Goal: Task Accomplishment & Management: Manage account settings

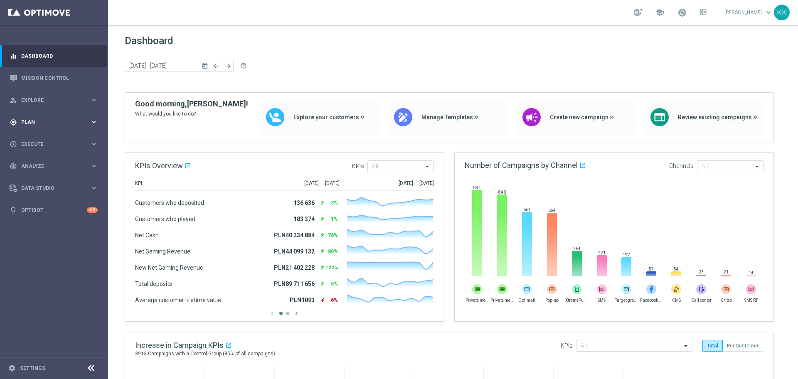
click at [53, 127] on div "gps_fixed Plan keyboard_arrow_right" at bounding box center [53, 122] width 107 height 22
drag, startPoint x: 49, startPoint y: 141, endPoint x: 64, endPoint y: 121, distance: 25.4
click at [49, 141] on link "Target Groups" at bounding box center [54, 139] width 65 height 7
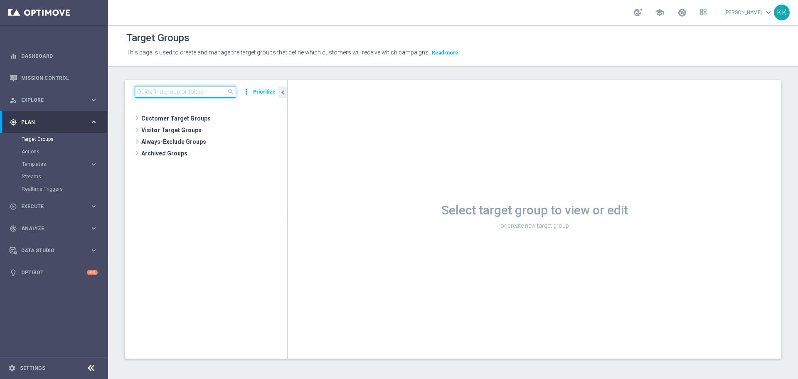
click at [187, 92] on input at bounding box center [185, 92] width 101 height 12
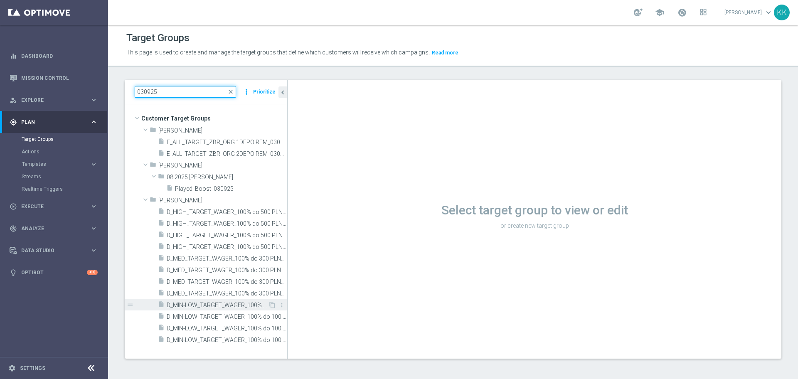
type input "030925"
click at [181, 305] on span "D_MIN-LOW_TARGET_WAGER_100% do 100 PLN_PLMECZE_030925" at bounding box center [217, 305] width 101 height 7
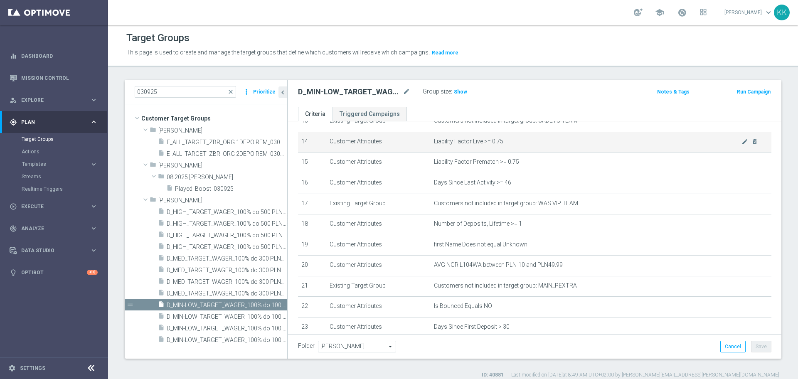
scroll to position [312, 0]
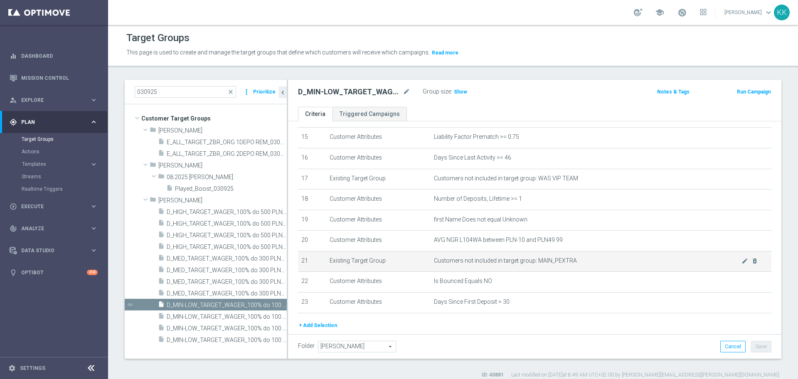
click at [541, 264] on td "Customers not included in target group: MAIN_PEXTRA mode_edit delete_forever" at bounding box center [601, 261] width 341 height 21
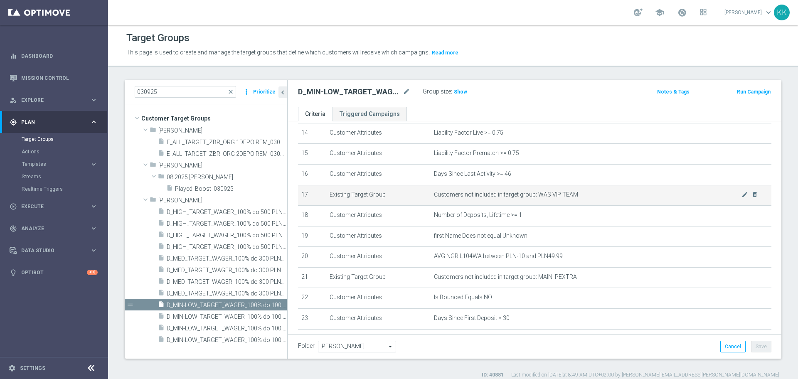
scroll to position [295, 0]
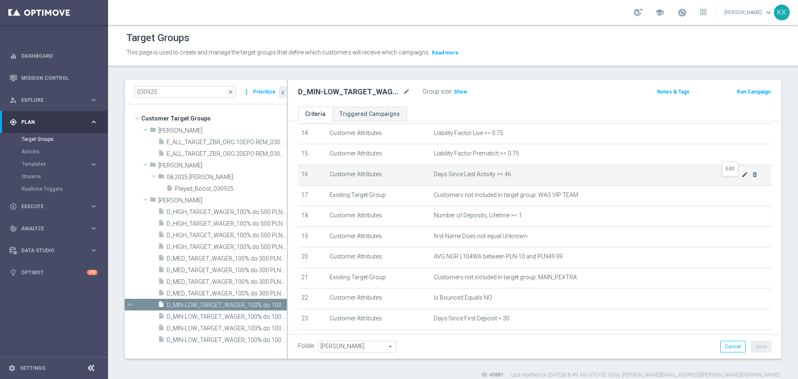
click at [741, 178] on icon "mode_edit" at bounding box center [744, 174] width 7 height 7
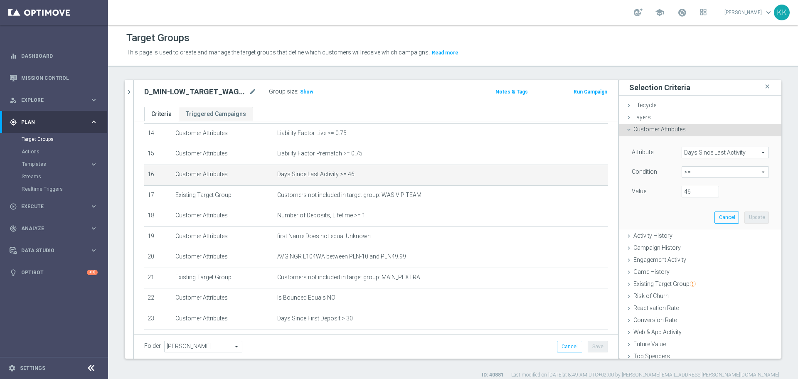
click at [683, 179] on div "Condition >= >= arrow_drop_down search" at bounding box center [700, 172] width 150 height 13
click at [684, 174] on span ">=" at bounding box center [725, 172] width 86 height 11
click at [693, 244] on label "between" at bounding box center [725, 249] width 87 height 11
type input "between"
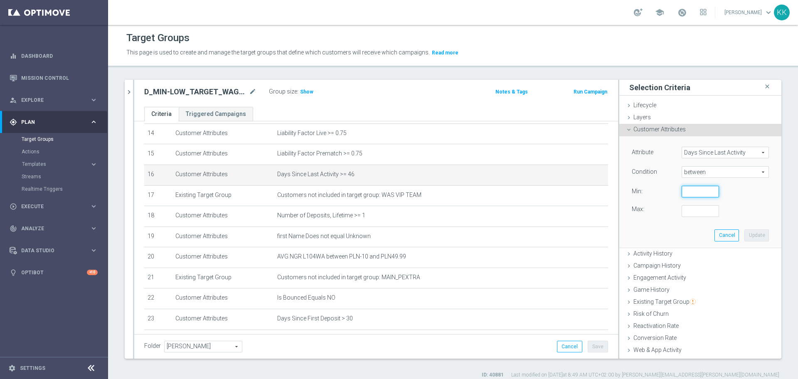
click at [691, 190] on input "number" at bounding box center [700, 192] width 37 height 12
type input "15"
click at [130, 93] on icon "chevron_right" at bounding box center [129, 92] width 8 height 8
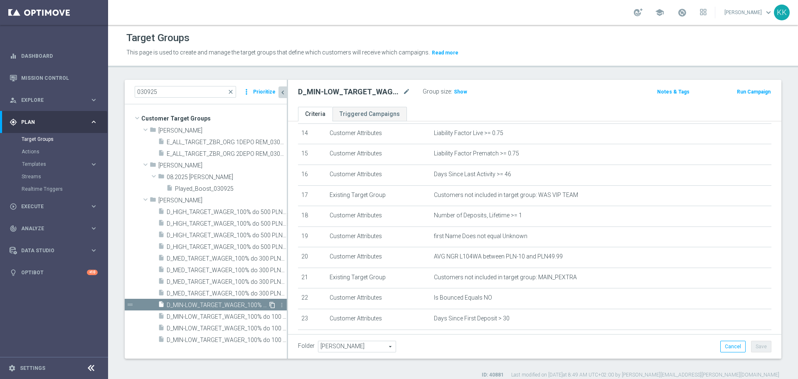
click at [273, 305] on icon "content_copy" at bounding box center [272, 305] width 7 height 7
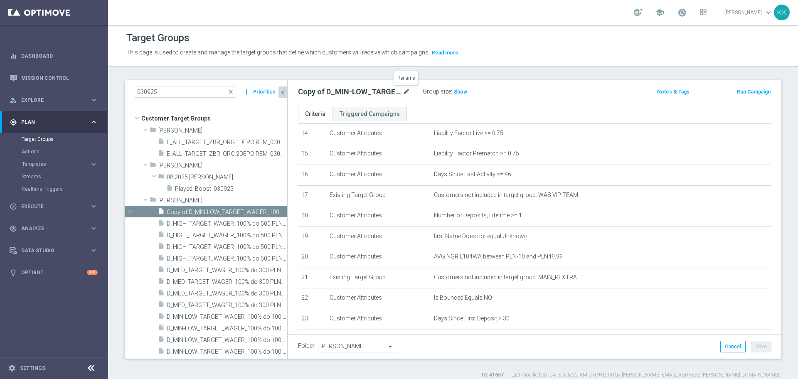
click at [406, 94] on icon "mode_edit" at bounding box center [406, 92] width 7 height 10
type input "D_MIN-LOW_TARGET_WAGER_50% do 100 PLN_LW_171025"
click at [481, 87] on div "Group size : Show" at bounding box center [464, 91] width 83 height 10
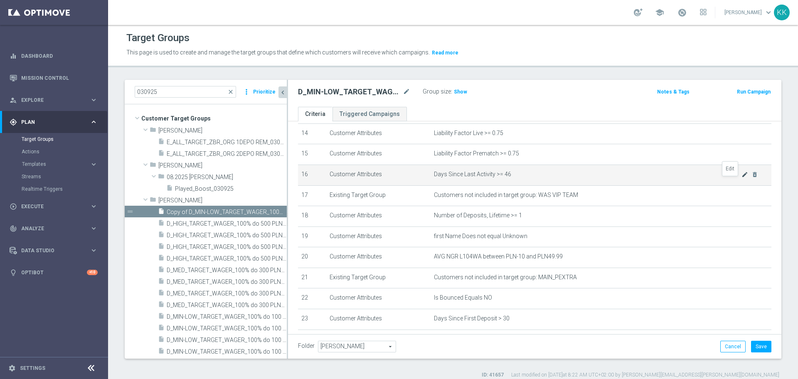
click at [741, 178] on icon "mode_edit" at bounding box center [744, 174] width 7 height 7
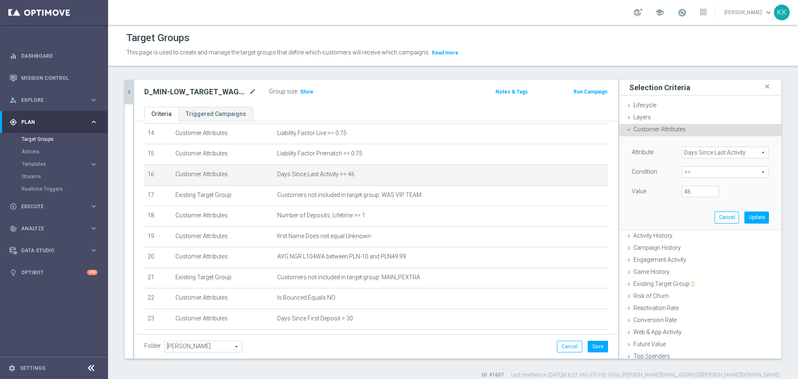
click at [698, 173] on span ">=" at bounding box center [725, 172] width 86 height 11
click at [692, 249] on span "between" at bounding box center [725, 249] width 79 height 7
type input "between"
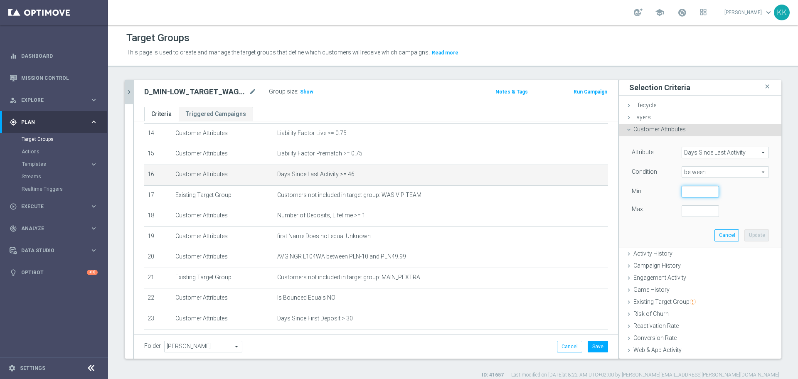
click at [686, 192] on input "number" at bounding box center [700, 192] width 37 height 12
type input "15"
click at [691, 207] on input "number" at bounding box center [700, 211] width 37 height 12
type input "730"
click at [744, 230] on button "Update" at bounding box center [756, 235] width 25 height 12
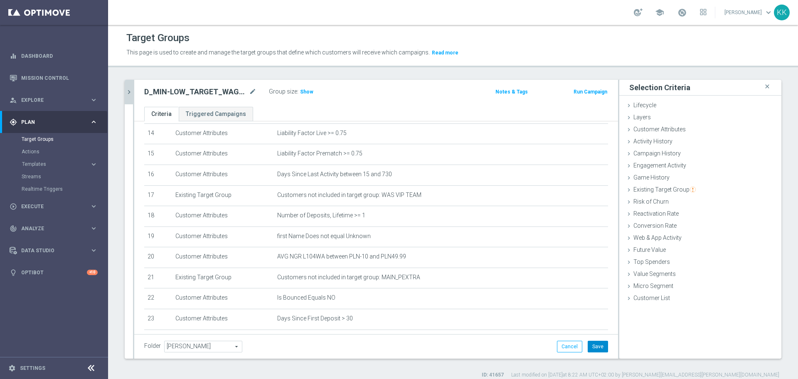
click at [590, 342] on button "Save" at bounding box center [598, 347] width 20 height 12
click at [310, 93] on span "Show" at bounding box center [306, 92] width 13 height 6
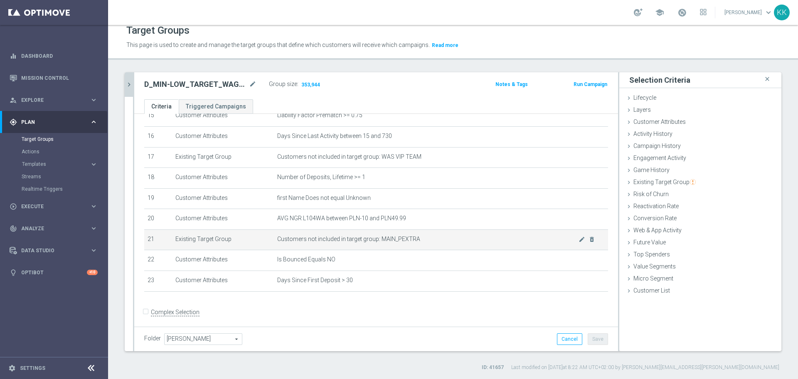
scroll to position [338, 0]
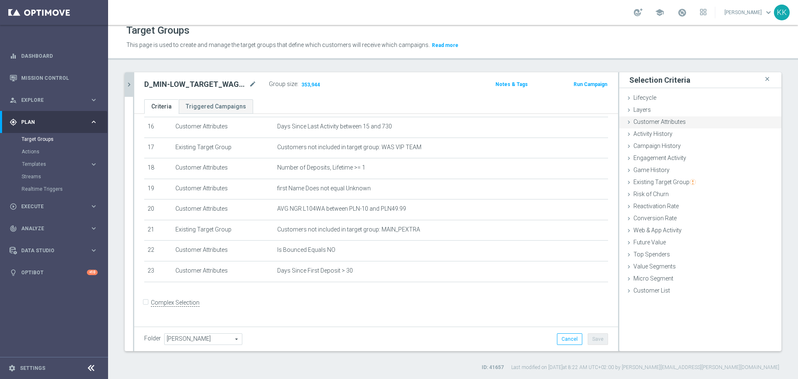
click at [674, 123] on span "Customer Attributes" at bounding box center [659, 121] width 52 height 7
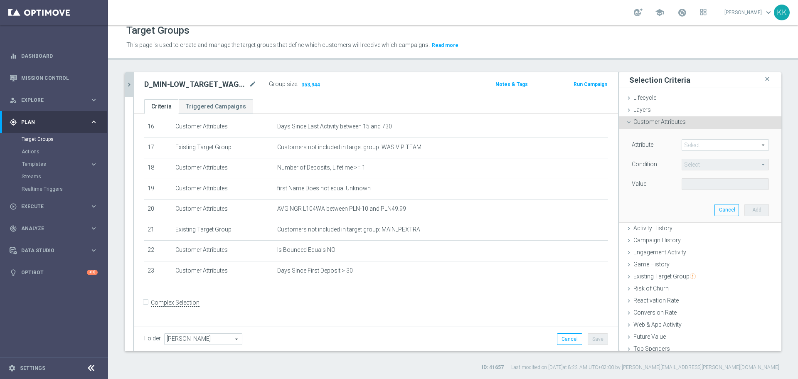
click at [684, 151] on div "Select arrow_drop_down search" at bounding box center [725, 145] width 100 height 12
click at [689, 145] on span at bounding box center [725, 145] width 86 height 11
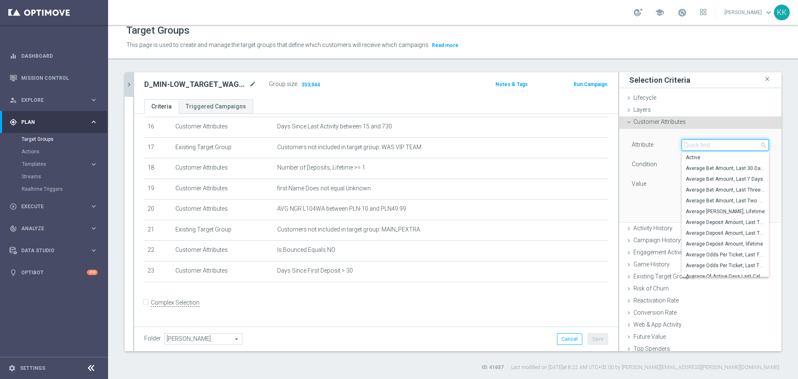
click at [689, 145] on input "search" at bounding box center [725, 145] width 87 height 12
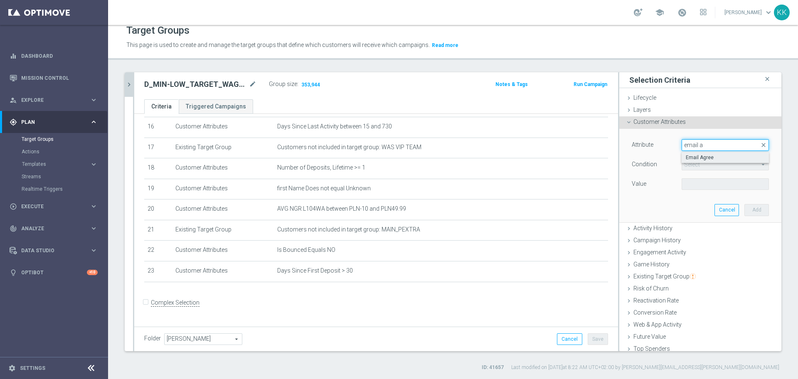
type input "email a"
click at [703, 156] on span "Email Agree" at bounding box center [725, 157] width 79 height 7
type input "Email Agree"
type input "Equals"
click at [710, 188] on span at bounding box center [725, 184] width 86 height 11
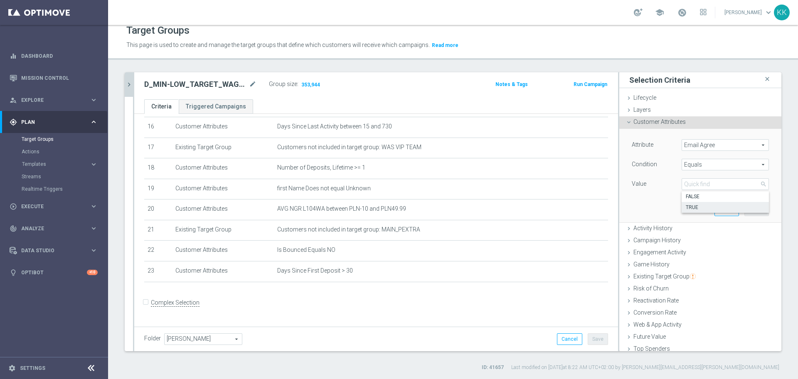
click at [706, 206] on span "TRUE" at bounding box center [725, 207] width 79 height 7
type input "TRUE"
click at [744, 205] on button "Add" at bounding box center [756, 210] width 25 height 12
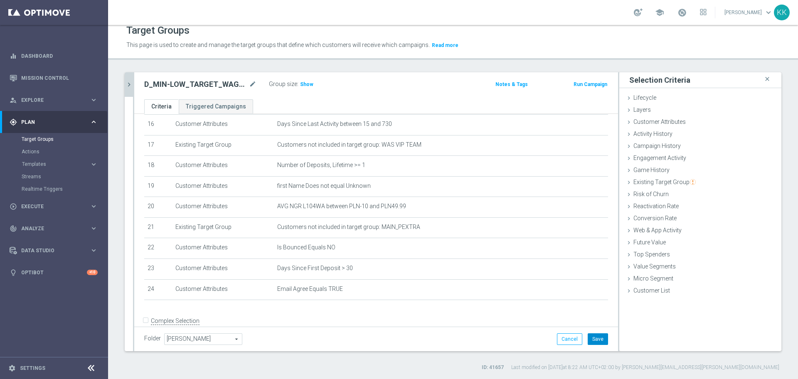
click at [593, 340] on button "Save" at bounding box center [598, 339] width 20 height 12
click at [307, 82] on span "Show" at bounding box center [306, 84] width 13 height 6
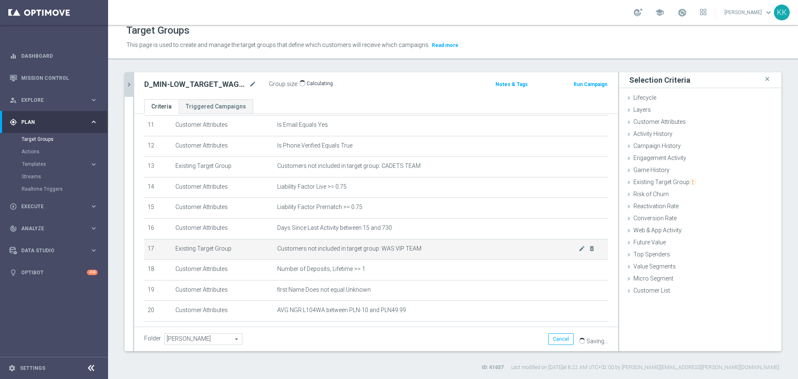
scroll to position [359, 0]
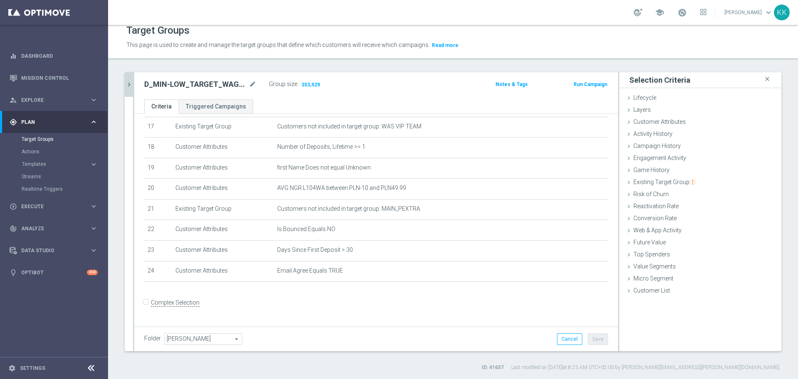
click at [133, 86] on as-split "030925 close more_vert Prioritize Customer Target Groups library_add create_new…" at bounding box center [453, 211] width 657 height 279
click at [133, 86] on icon "chevron_right" at bounding box center [129, 85] width 8 height 8
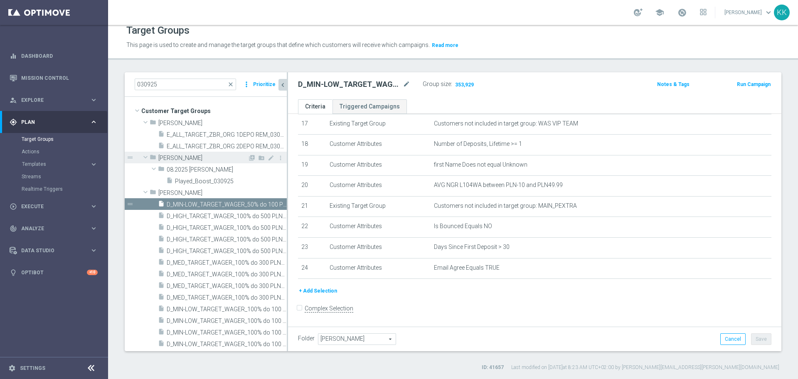
scroll to position [1, 0]
click at [139, 232] on div "insert_drive_file D_MIN-LOW_TARGET_WAGER_50% do 100 PLN_LW_171025 content_copy …" at bounding box center [206, 273] width 162 height 151
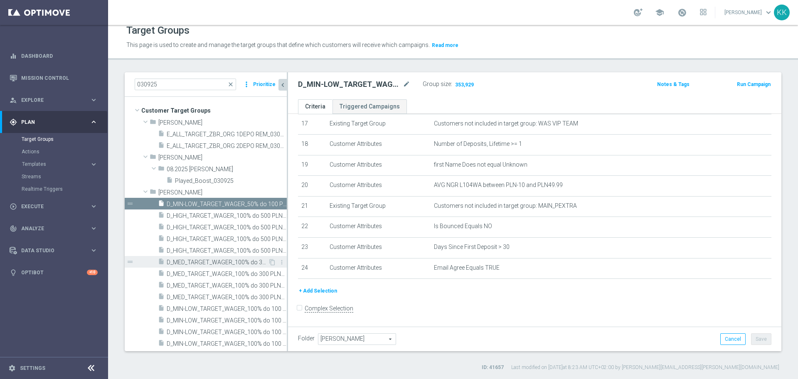
drag, startPoint x: 234, startPoint y: 260, endPoint x: 268, endPoint y: 260, distance: 33.2
click at [234, 260] on span "D_MED_TARGET_WAGER_100% do 300 PLN_PLMECZE_030925" at bounding box center [217, 262] width 101 height 7
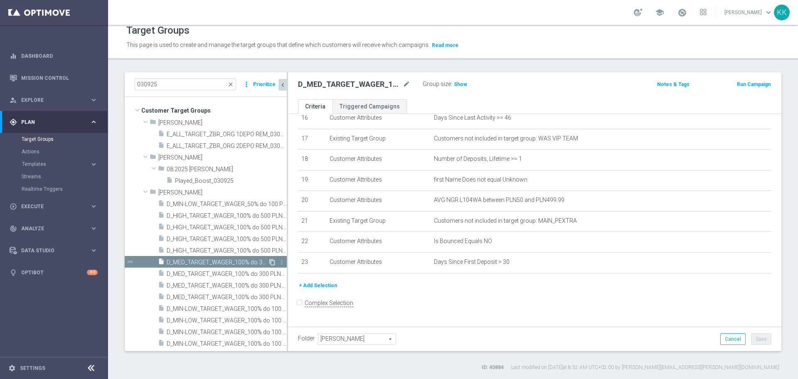
scroll to position [347, 0]
click at [269, 262] on icon "content_copy" at bounding box center [272, 262] width 7 height 7
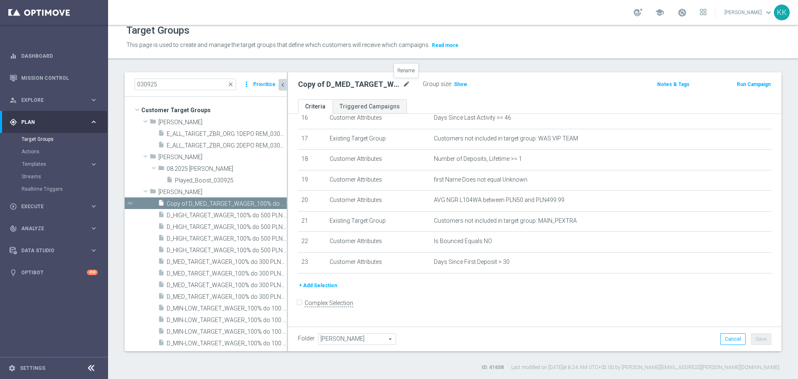
click at [406, 86] on icon "mode_edit" at bounding box center [406, 84] width 7 height 10
type input "D_MED_TARGET_WAGER_50% do 300 PLN_LW_171025"
click at [524, 70] on div "Target Groups This page is used to create and manage the target groups that def…" at bounding box center [453, 202] width 690 height 354
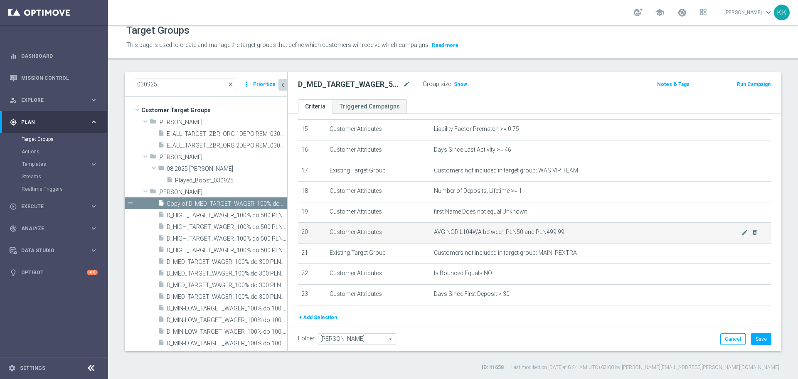
scroll to position [295, 0]
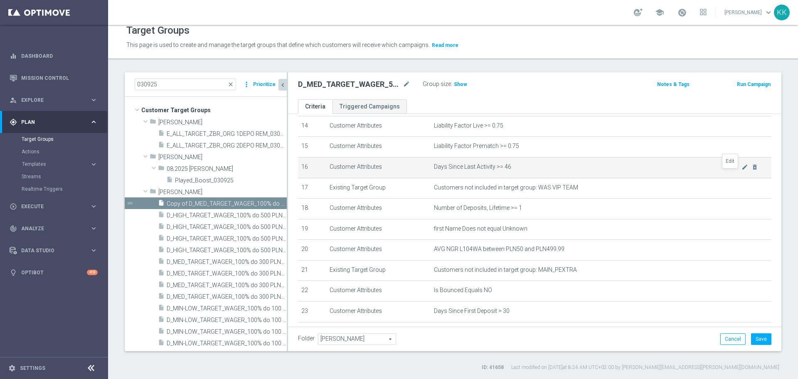
drag, startPoint x: 727, startPoint y: 172, endPoint x: 722, endPoint y: 180, distance: 10.3
click at [741, 170] on icon "mode_edit" at bounding box center [744, 167] width 7 height 7
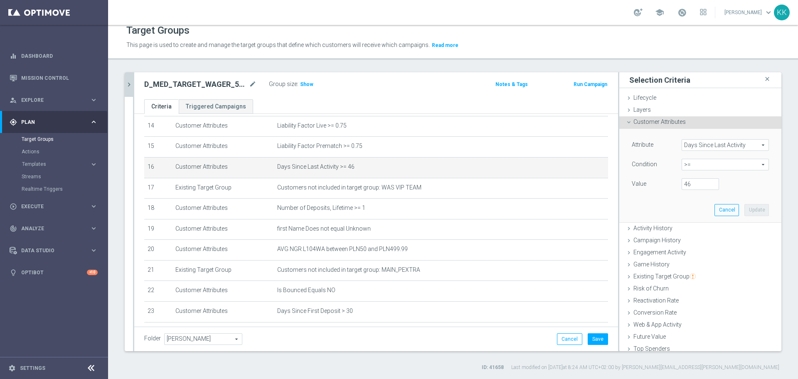
click at [687, 164] on span ">=" at bounding box center [725, 164] width 86 height 11
click at [691, 241] on span "between" at bounding box center [725, 242] width 79 height 7
type input "between"
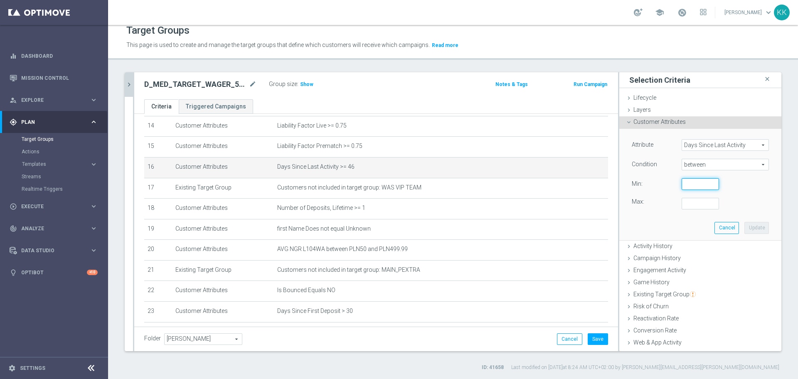
click at [689, 188] on input "number" at bounding box center [700, 184] width 37 height 12
type input "15"
click at [685, 202] on input "number" at bounding box center [700, 204] width 37 height 12
type input "730"
click at [750, 225] on button "Update" at bounding box center [756, 228] width 25 height 12
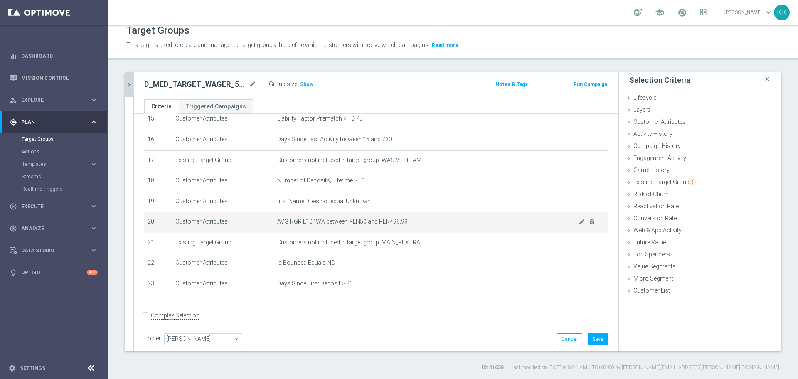
scroll to position [338, 0]
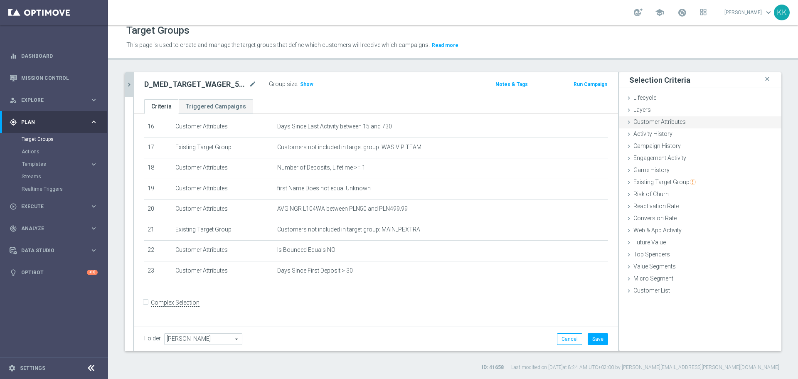
click at [674, 119] on span "Customer Attributes" at bounding box center [659, 121] width 52 height 7
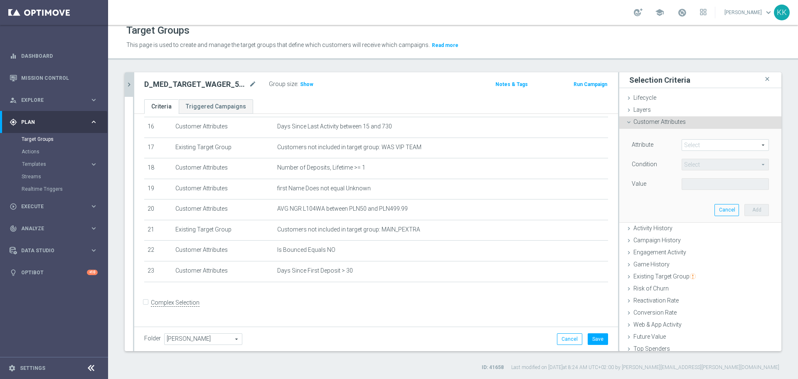
click at [706, 142] on span at bounding box center [725, 145] width 86 height 11
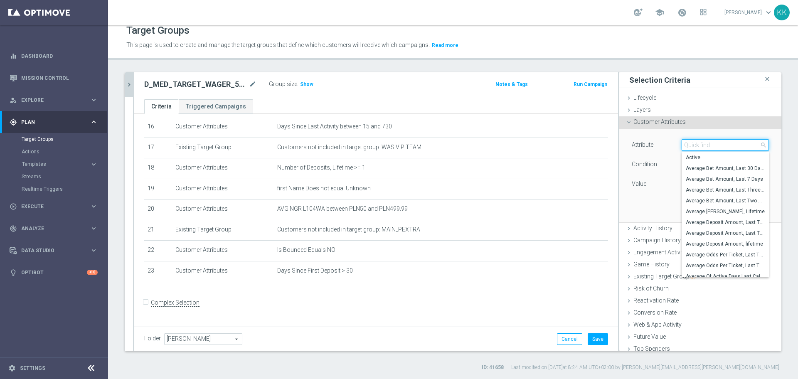
click at [706, 142] on input "search" at bounding box center [725, 145] width 87 height 12
type input "email agree"
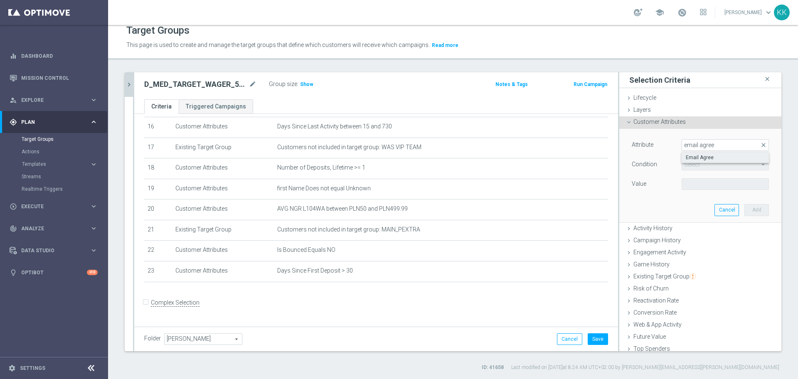
click at [709, 162] on label "Email Agree" at bounding box center [725, 157] width 87 height 11
type input "Email Agree"
type input "Equals"
click at [704, 182] on span at bounding box center [725, 184] width 86 height 11
click at [693, 204] on span "TRUE" at bounding box center [725, 207] width 79 height 7
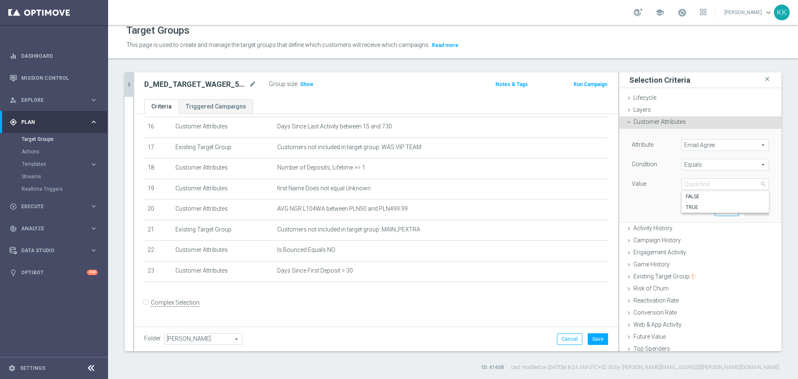
type input "TRUE"
click at [744, 210] on button "Add" at bounding box center [756, 210] width 25 height 12
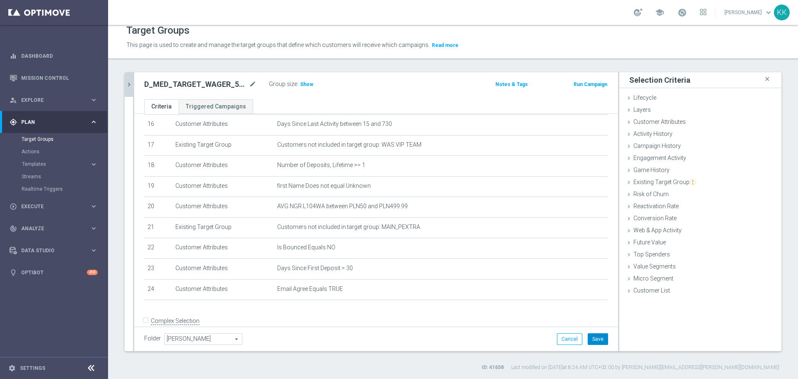
click at [594, 340] on button "Save" at bounding box center [598, 339] width 20 height 12
click at [306, 86] on span "Show" at bounding box center [306, 84] width 13 height 6
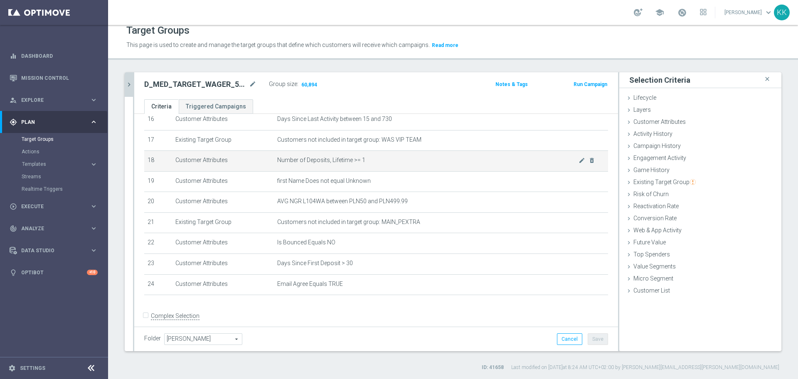
scroll to position [255, 0]
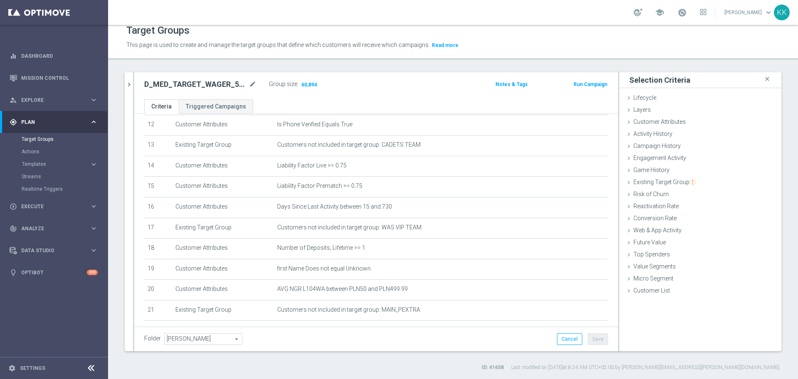
drag, startPoint x: 131, startPoint y: 78, endPoint x: 157, endPoint y: 98, distance: 32.0
click at [131, 78] on button "chevron_right" at bounding box center [129, 84] width 8 height 25
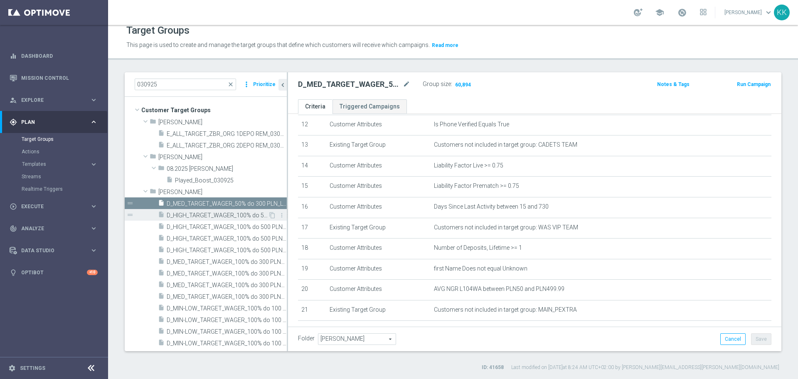
click at [212, 217] on span "D_HIGH_TARGET_WAGER_100% do 500 PLN_PLMECZE_030925" at bounding box center [217, 215] width 101 height 7
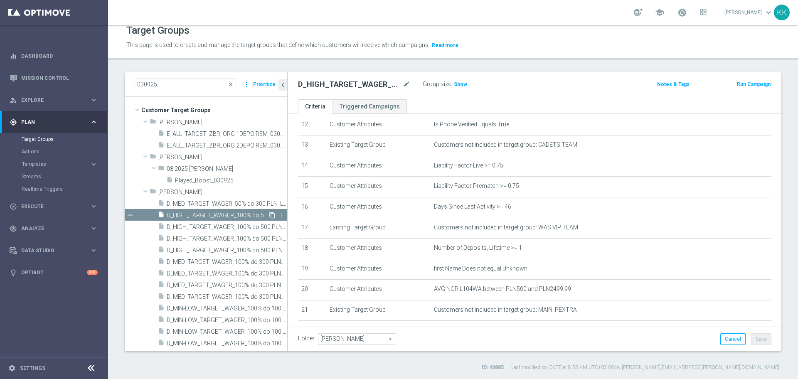
click at [269, 213] on icon "content_copy" at bounding box center [272, 215] width 7 height 7
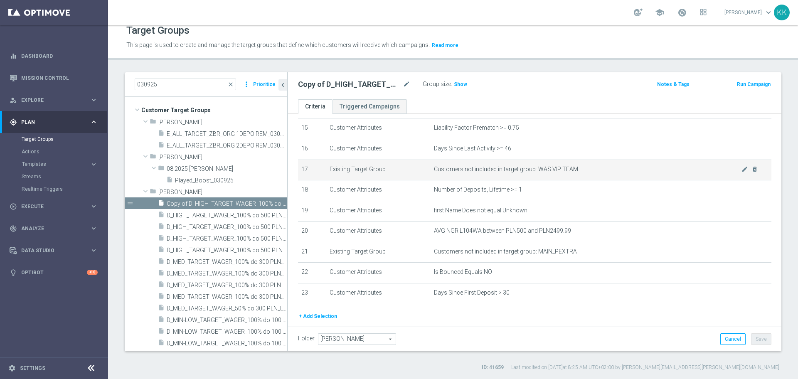
scroll to position [295, 0]
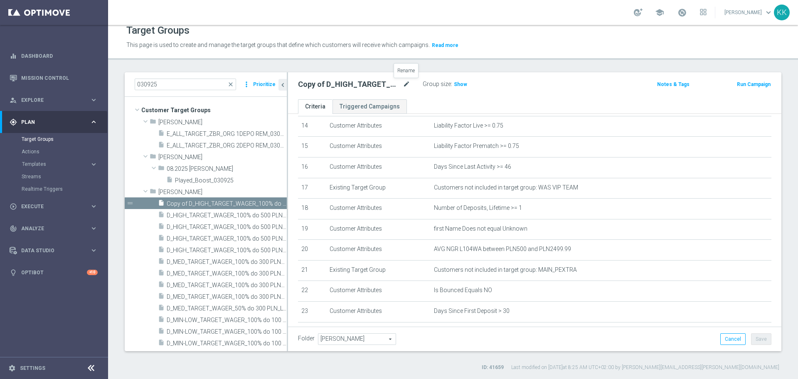
click at [408, 84] on icon "mode_edit" at bounding box center [406, 84] width 7 height 10
type input "D_HIGH_TARGET_WAGER_50% do 500 PLN_LW_171025"
click at [485, 79] on div "Group size : Show" at bounding box center [464, 84] width 83 height 10
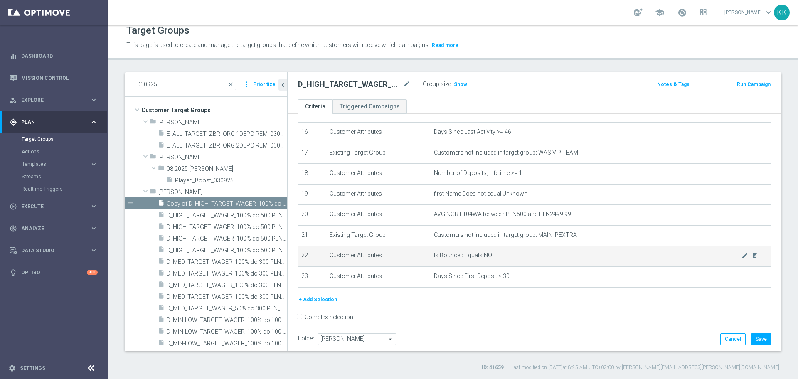
scroll to position [347, 0]
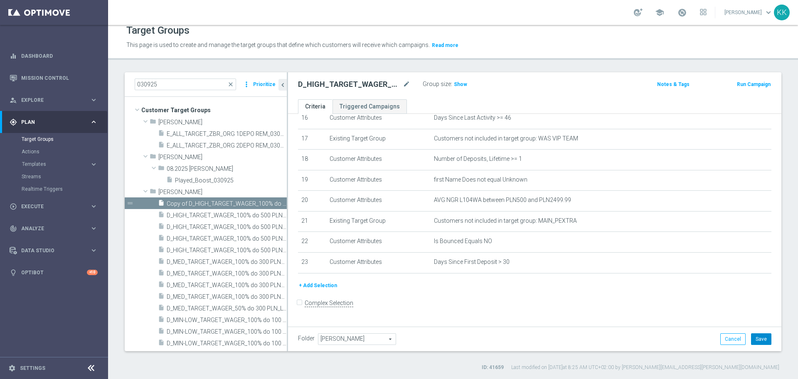
click at [751, 334] on button "Save" at bounding box center [761, 339] width 20 height 12
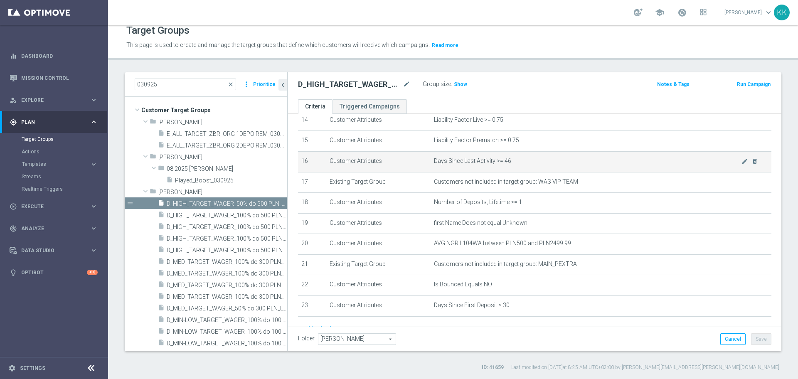
scroll to position [243, 0]
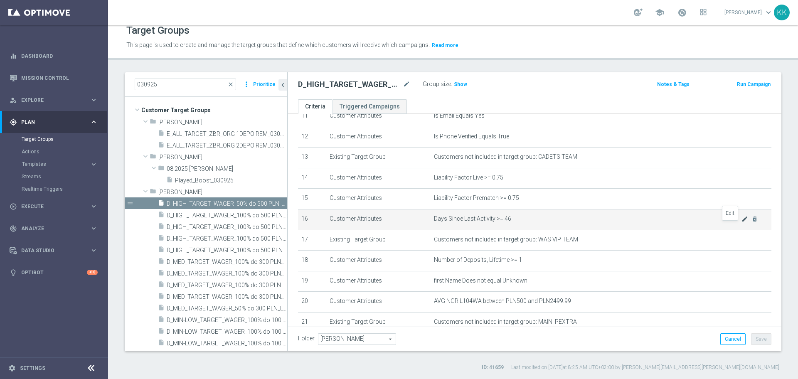
click at [741, 222] on icon "mode_edit" at bounding box center [744, 219] width 7 height 7
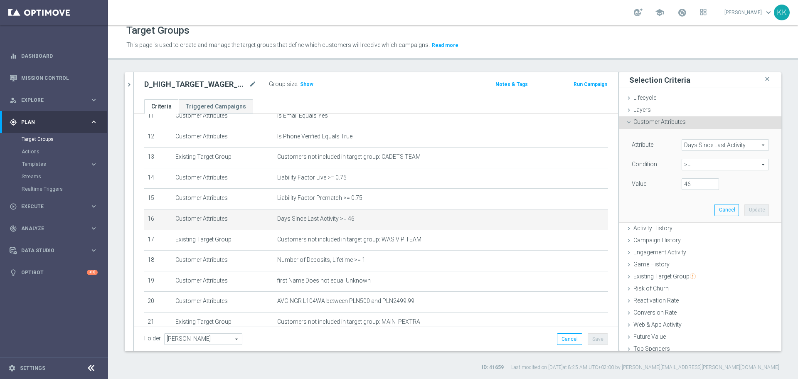
click at [696, 164] on span ">=" at bounding box center [725, 164] width 86 height 11
click at [686, 241] on span "between" at bounding box center [725, 242] width 79 height 7
type input "between"
click at [685, 191] on div "Value Min:" at bounding box center [700, 184] width 150 height 13
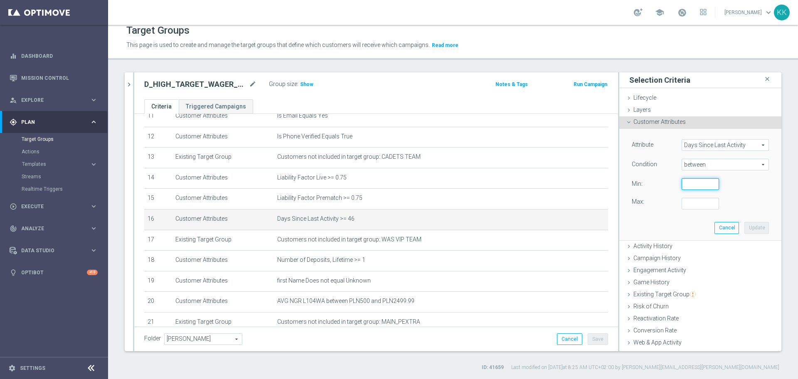
click at [685, 186] on input "number" at bounding box center [700, 184] width 37 height 12
type input "15"
click at [682, 202] on input "number" at bounding box center [700, 204] width 37 height 12
type input "730"
click at [744, 228] on button "Update" at bounding box center [756, 228] width 25 height 12
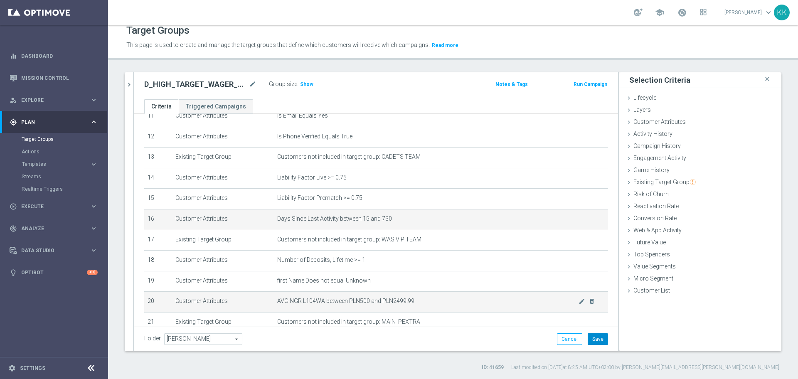
drag, startPoint x: 589, startPoint y: 339, endPoint x: 573, endPoint y: 312, distance: 30.6
click at [588, 338] on button "Save" at bounding box center [598, 339] width 20 height 12
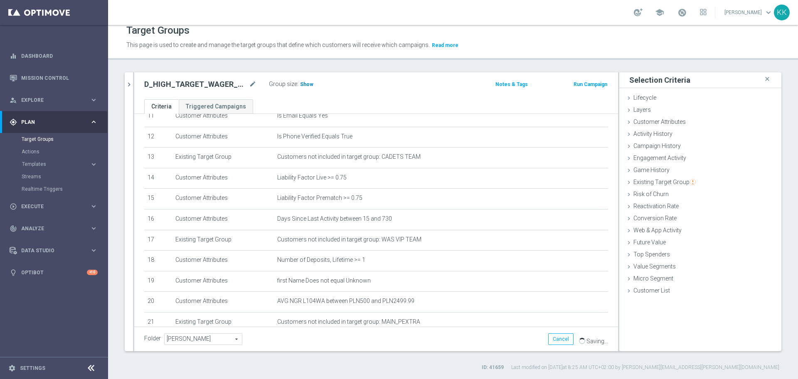
click at [305, 87] on span "Show" at bounding box center [306, 84] width 13 height 6
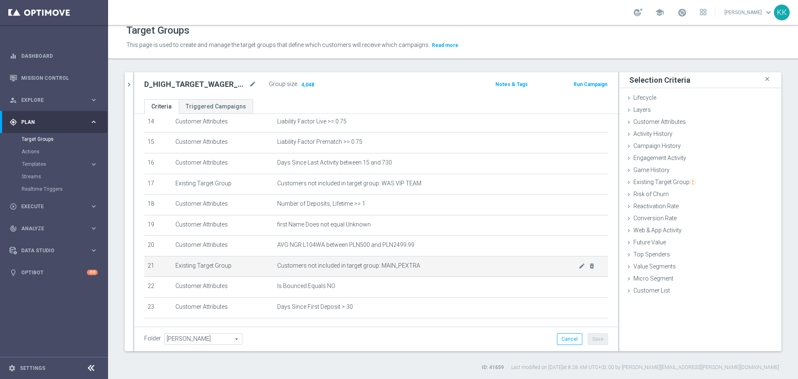
scroll to position [338, 0]
